Goal: Complete application form: Complete application form

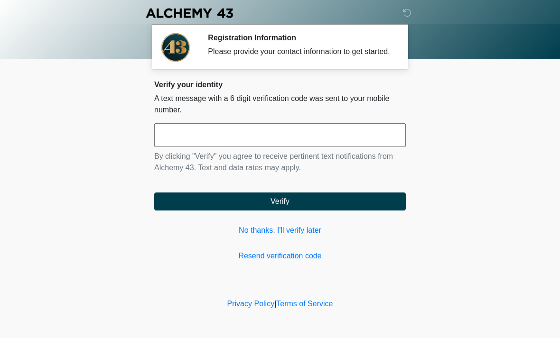
click at [175, 143] on input "text" at bounding box center [280, 135] width 252 height 24
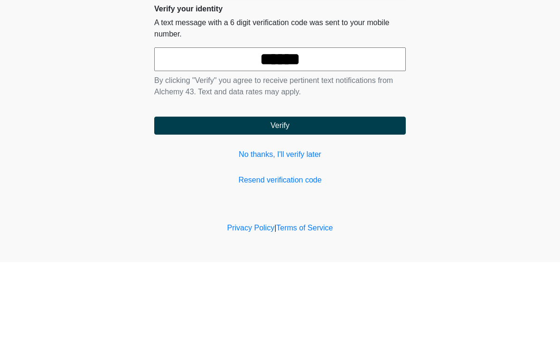
type input "******"
click at [219, 193] on button "Verify" at bounding box center [280, 202] width 252 height 18
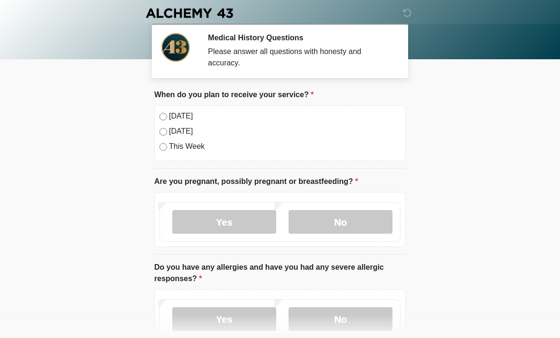
click at [167, 112] on div "Today" at bounding box center [279, 116] width 241 height 11
click at [324, 220] on label "No" at bounding box center [341, 222] width 104 height 24
click at [318, 322] on label "No" at bounding box center [341, 319] width 104 height 24
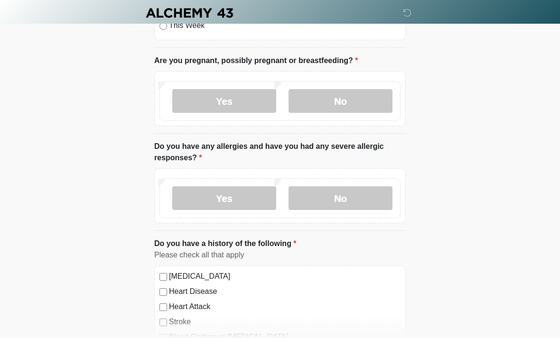
scroll to position [127, 0]
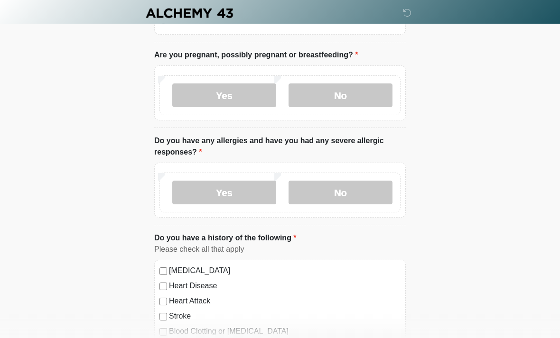
click at [205, 192] on label "Yes" at bounding box center [224, 193] width 104 height 24
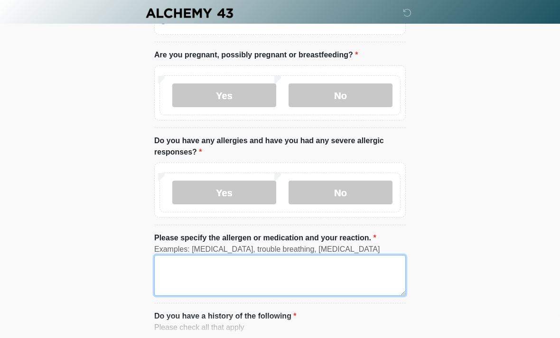
click at [180, 273] on textarea "Please specify the allergen or medication and your reaction." at bounding box center [280, 275] width 252 height 41
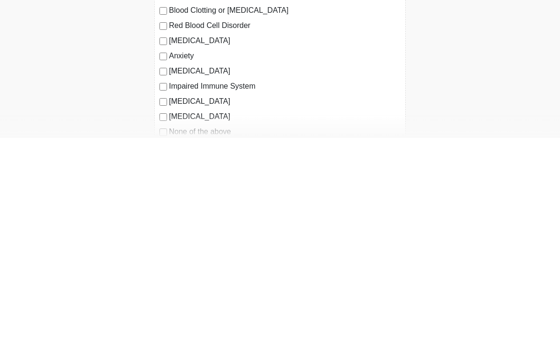
scroll to position [332, 0]
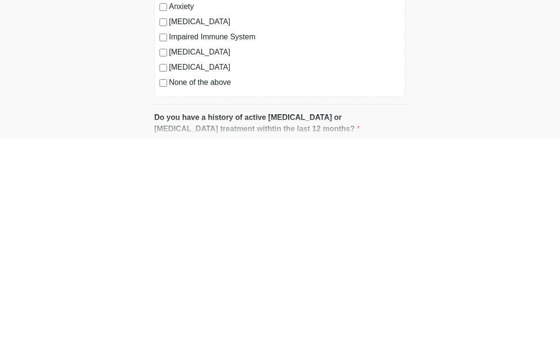
type textarea "**********"
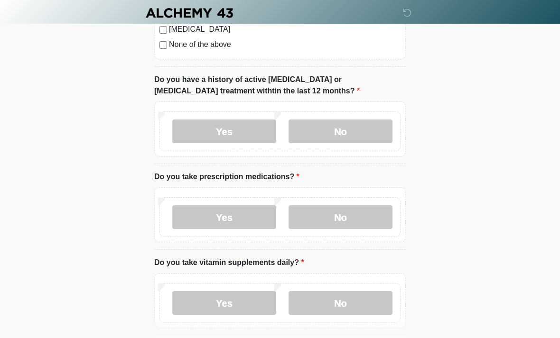
scroll to position [614, 0]
click at [315, 123] on label "No" at bounding box center [341, 132] width 104 height 24
click at [324, 213] on label "No" at bounding box center [341, 217] width 104 height 24
click at [240, 300] on label "Yes" at bounding box center [224, 303] width 104 height 24
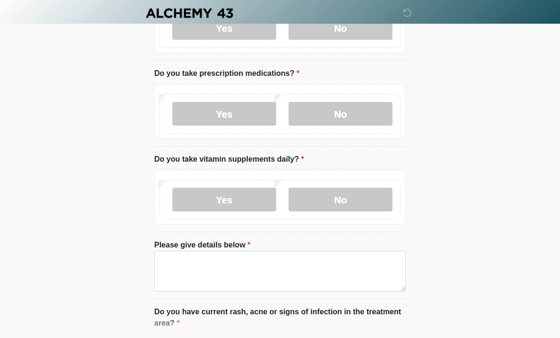
scroll to position [738, 0]
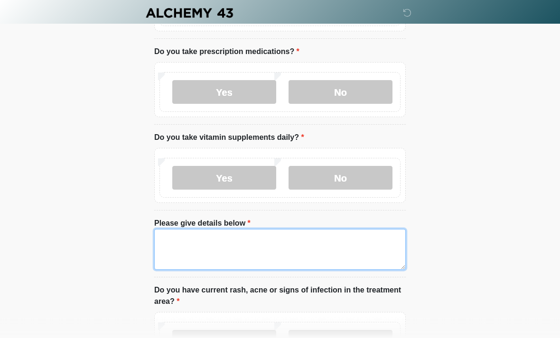
click at [180, 244] on textarea "Please give details below" at bounding box center [280, 250] width 252 height 41
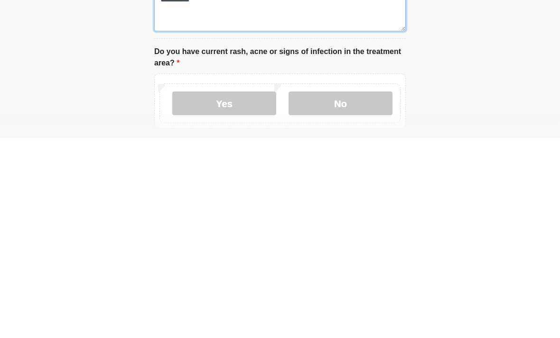
type textarea "*********"
click at [317, 292] on label "No" at bounding box center [341, 304] width 104 height 24
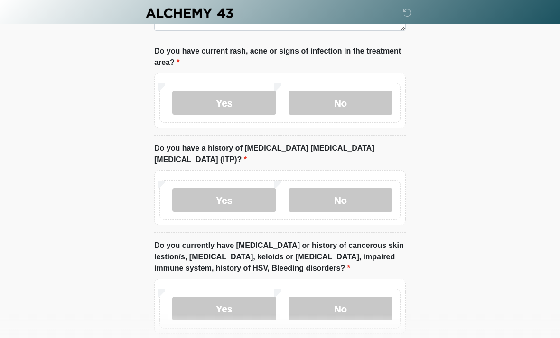
click at [325, 188] on label "No" at bounding box center [341, 200] width 104 height 24
click at [330, 297] on label "No" at bounding box center [341, 309] width 104 height 24
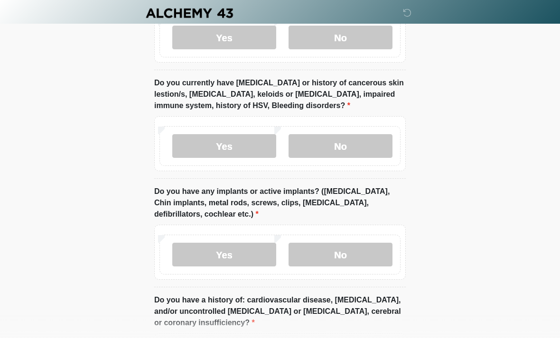
scroll to position [1143, 0]
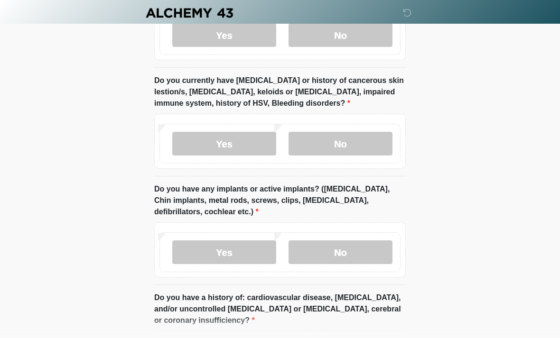
click at [330, 241] on label "No" at bounding box center [341, 253] width 104 height 24
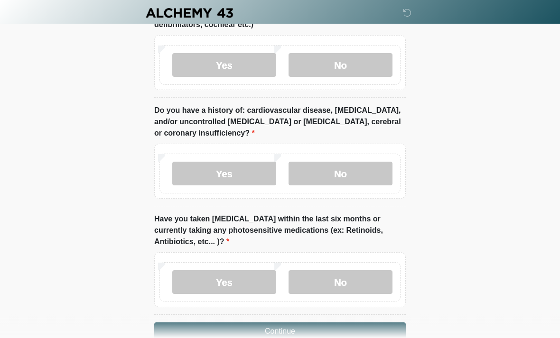
scroll to position [1331, 0]
click at [325, 162] on label "No" at bounding box center [341, 174] width 104 height 24
click at [327, 270] on label "No" at bounding box center [341, 282] width 104 height 24
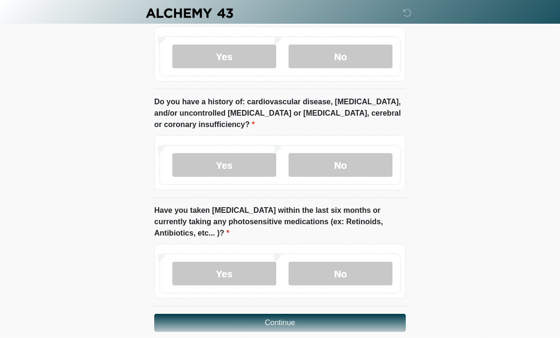
click at [275, 314] on button "Continue" at bounding box center [280, 323] width 252 height 18
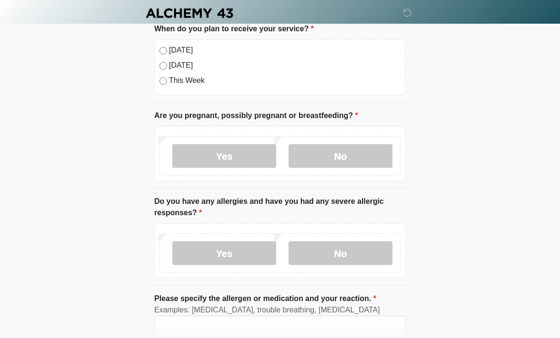
scroll to position [0, 0]
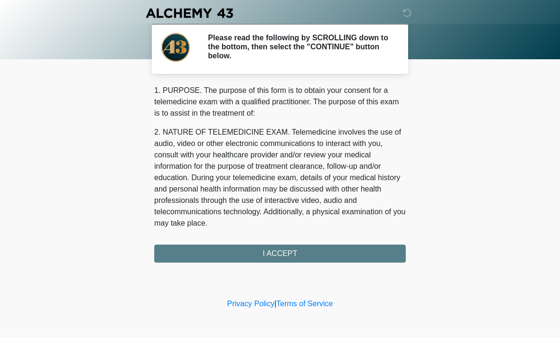
click at [261, 254] on div "1. PURPOSE. The purpose of this form is to obtain your consent for a telemedici…" at bounding box center [280, 174] width 252 height 178
click at [255, 252] on div "1. PURPOSE. The purpose of this form is to obtain your consent for a telemedici…" at bounding box center [280, 174] width 252 height 178
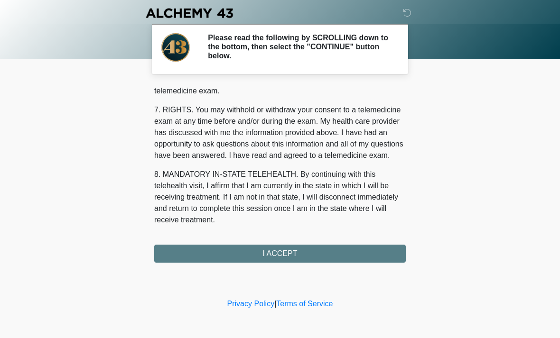
click at [246, 249] on button "I ACCEPT" at bounding box center [280, 254] width 252 height 18
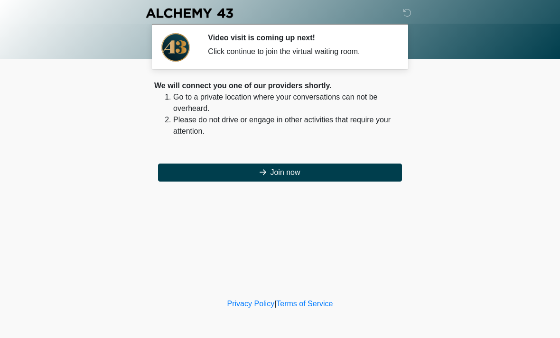
click at [235, 176] on button "Join now" at bounding box center [280, 173] width 244 height 18
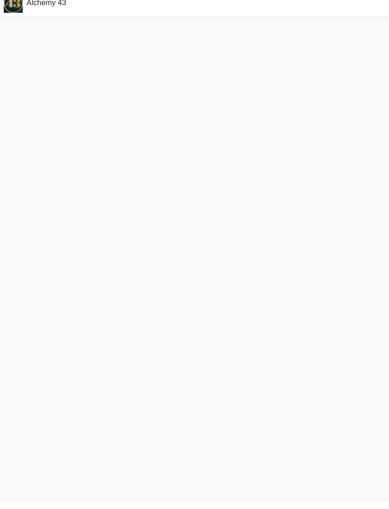
scroll to position [3, 0]
